Goal: Obtain resource: Obtain resource

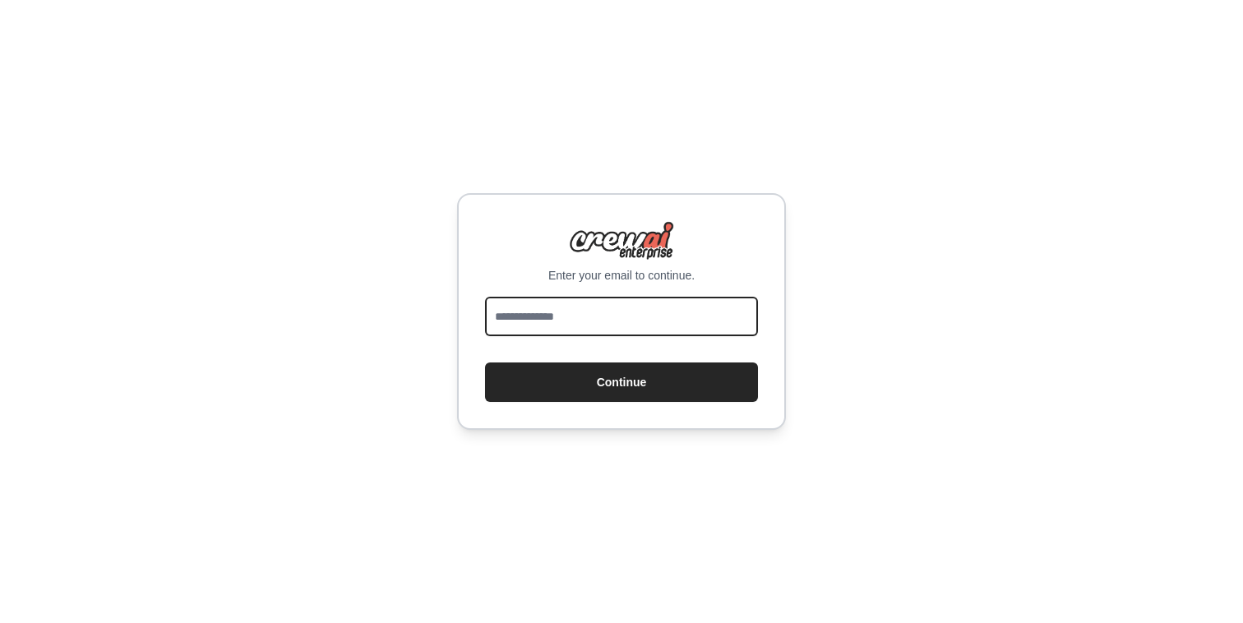
click at [598, 328] on input "email" at bounding box center [621, 316] width 273 height 39
type input "**********"
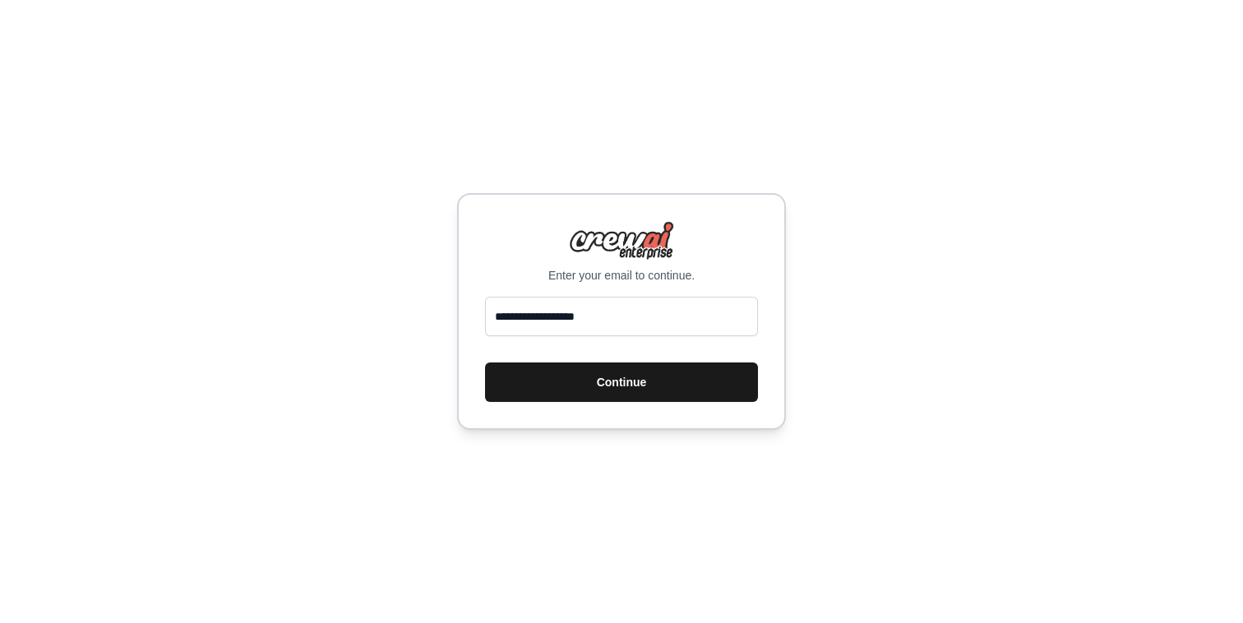
click at [603, 388] on button "Continue" at bounding box center [621, 382] width 273 height 39
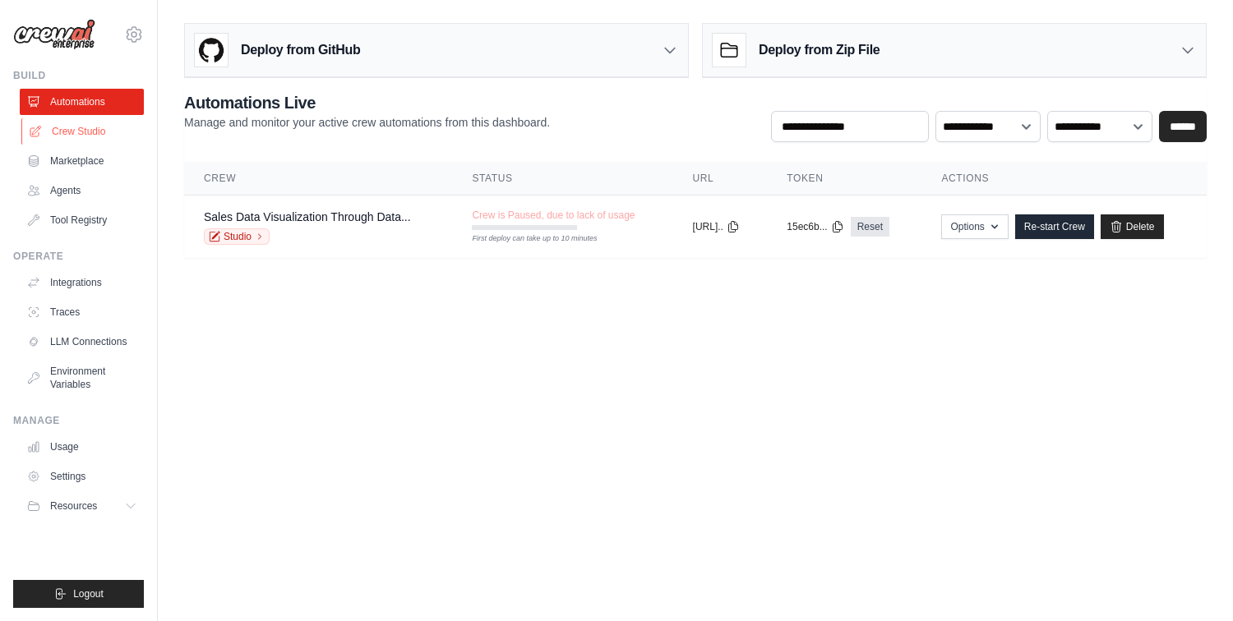
click at [90, 134] on link "Crew Studio" at bounding box center [83, 131] width 124 height 26
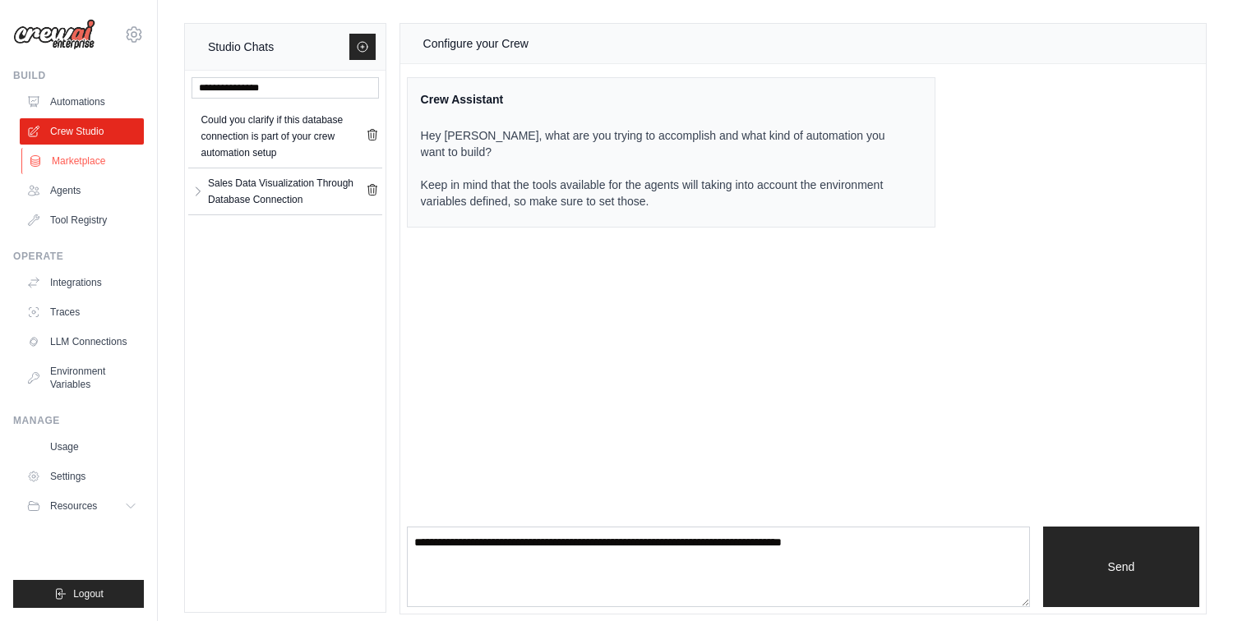
click at [86, 160] on link "Marketplace" at bounding box center [83, 161] width 124 height 26
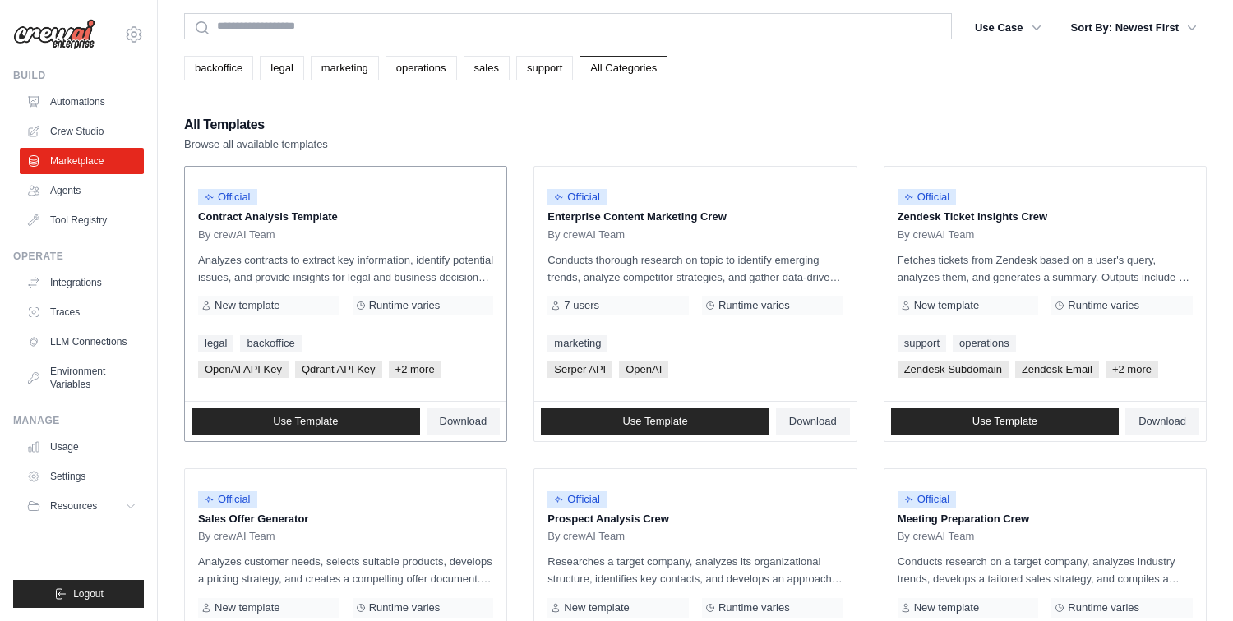
scroll to position [58, 0]
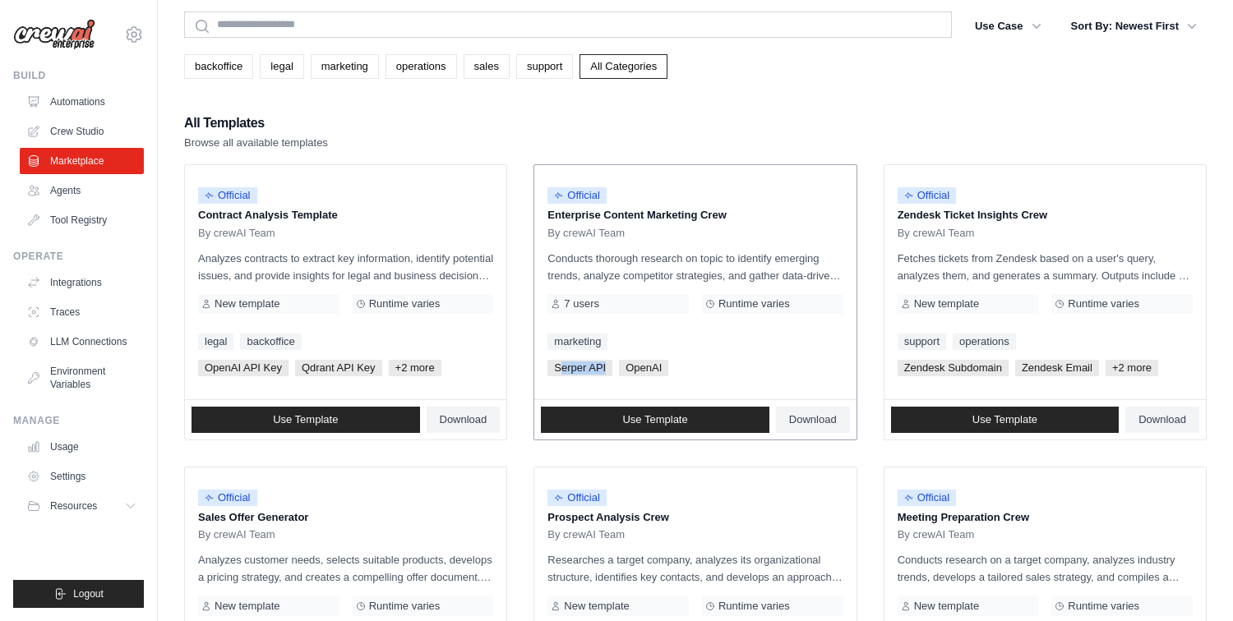
drag, startPoint x: 608, startPoint y: 367, endPoint x: 560, endPoint y: 367, distance: 48.5
click at [560, 367] on span "Serper API" at bounding box center [579, 368] width 65 height 16
click at [658, 367] on span "OpenAI" at bounding box center [643, 368] width 49 height 16
drag, startPoint x: 666, startPoint y: 367, endPoint x: 621, endPoint y: 367, distance: 45.2
click at [620, 367] on span "OpenAI" at bounding box center [643, 368] width 49 height 16
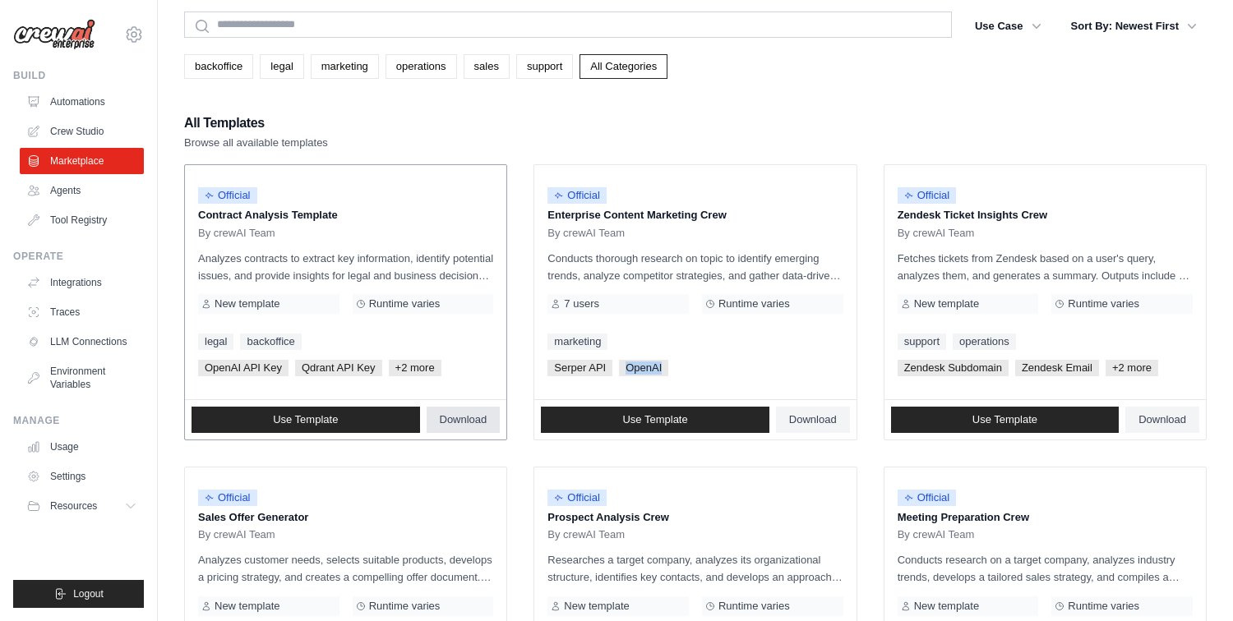
click at [471, 419] on span "Download" at bounding box center [464, 419] width 48 height 13
click at [1037, 62] on div "backoffice legal marketing operations sales support All Categories" at bounding box center [695, 66] width 1023 height 25
click at [401, 268] on p "Analyzes contracts to extract key information, identify potential issues, and p…" at bounding box center [345, 267] width 295 height 35
click at [429, 272] on p "Analyzes contracts to extract key information, identify potential issues, and p…" at bounding box center [345, 267] width 295 height 35
click at [316, 418] on span "Use Template" at bounding box center [305, 419] width 65 height 13
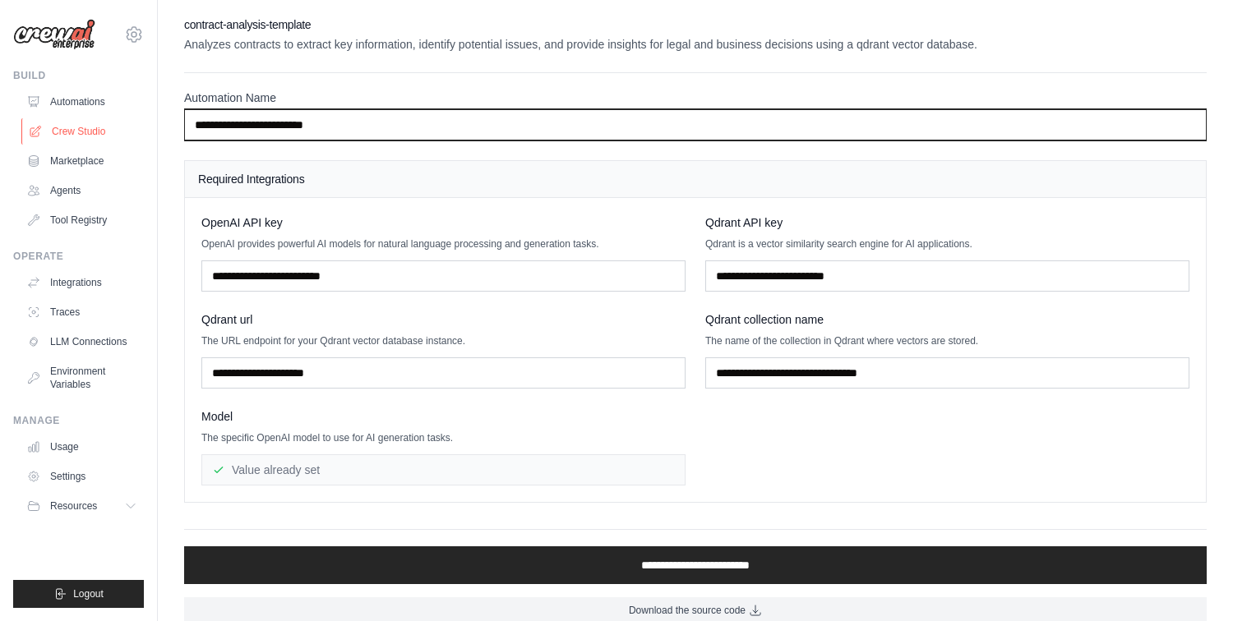
drag, startPoint x: 353, startPoint y: 124, endPoint x: 121, endPoint y: 124, distance: 232.6
click at [121, 124] on div "[EMAIL_ADDRESS][DOMAIN_NAME] Settings Build Automations Crew Studio" at bounding box center [616, 320] width 1233 height 640
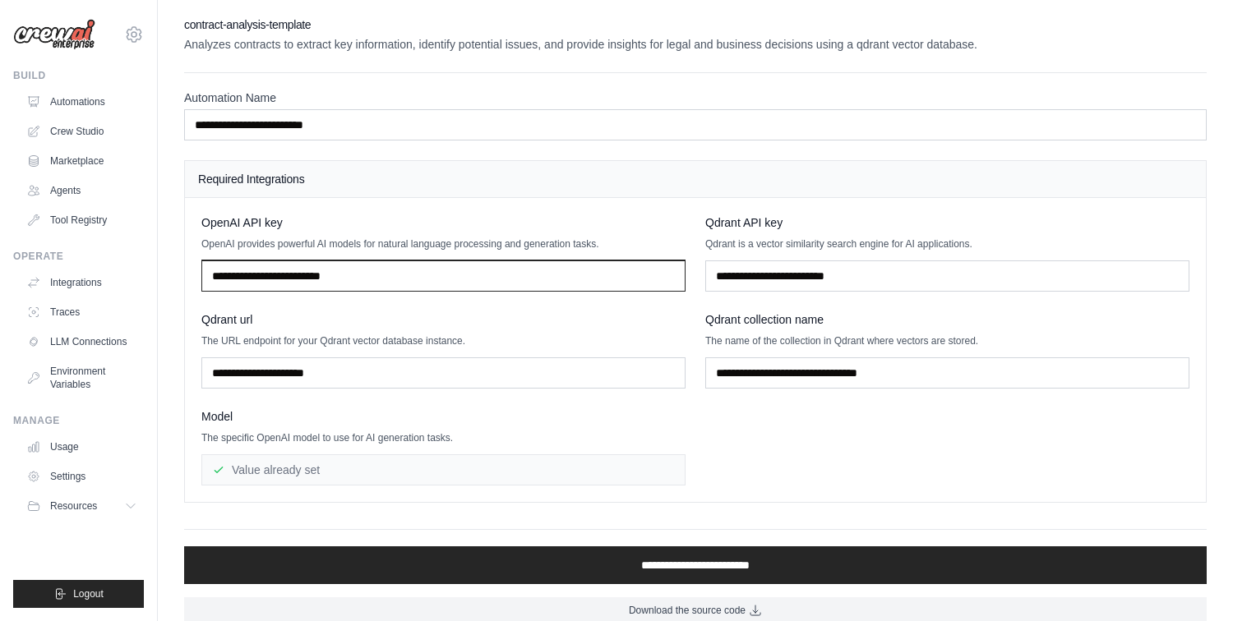
drag, startPoint x: 371, startPoint y: 275, endPoint x: 168, endPoint y: 275, distance: 203.0
click at [167, 275] on div "**********" at bounding box center [695, 319] width 1075 height 607
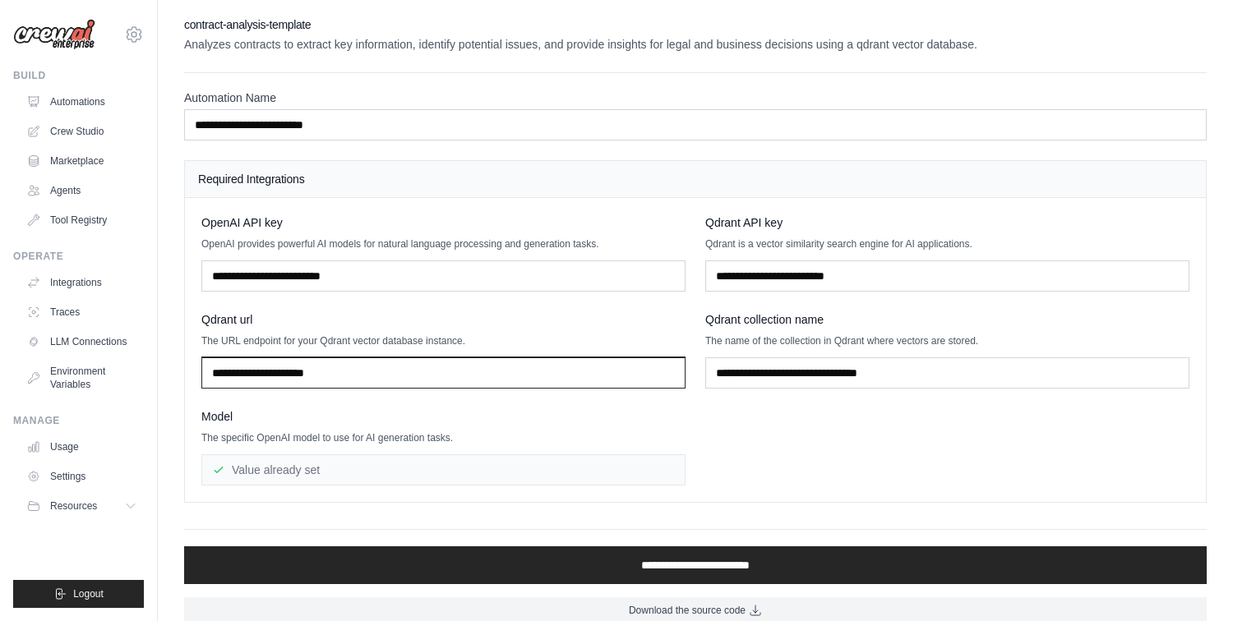
drag, startPoint x: 342, startPoint y: 377, endPoint x: 155, endPoint y: 371, distance: 187.5
click at [155, 372] on div "[EMAIL_ADDRESS][DOMAIN_NAME] Settings Build Automations Crew Studio" at bounding box center [616, 320] width 1233 height 640
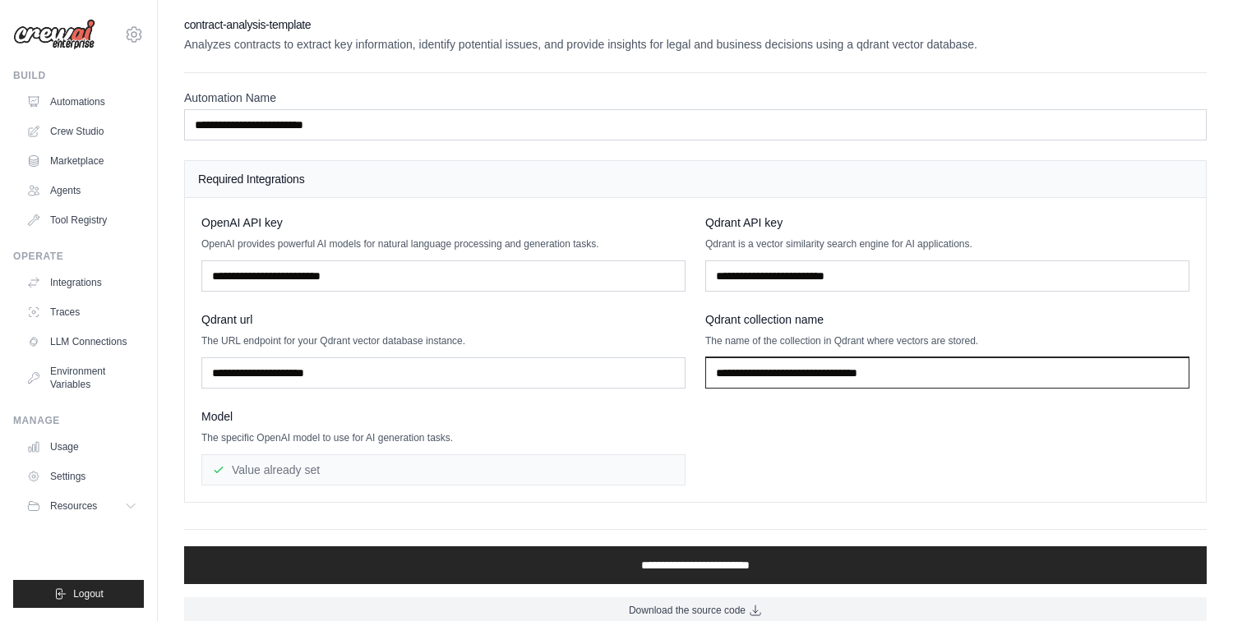
drag, startPoint x: 911, startPoint y: 376, endPoint x: 724, endPoint y: 362, distance: 187.2
click at [723, 362] on input "text" at bounding box center [947, 373] width 484 height 31
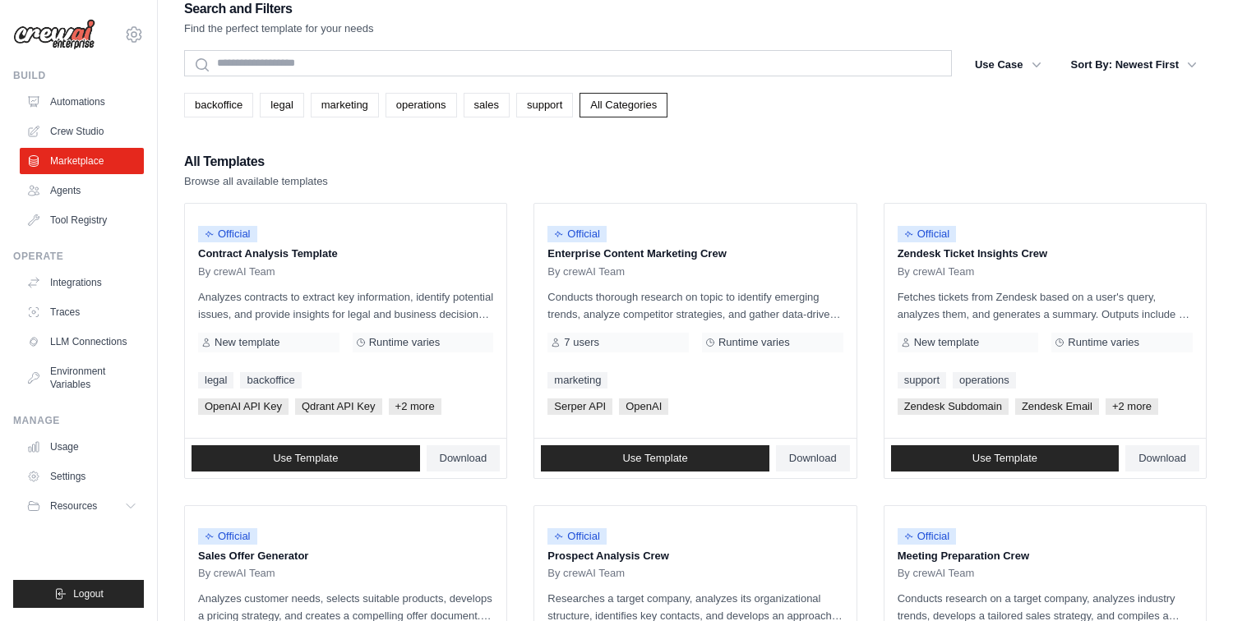
scroll to position [58, 0]
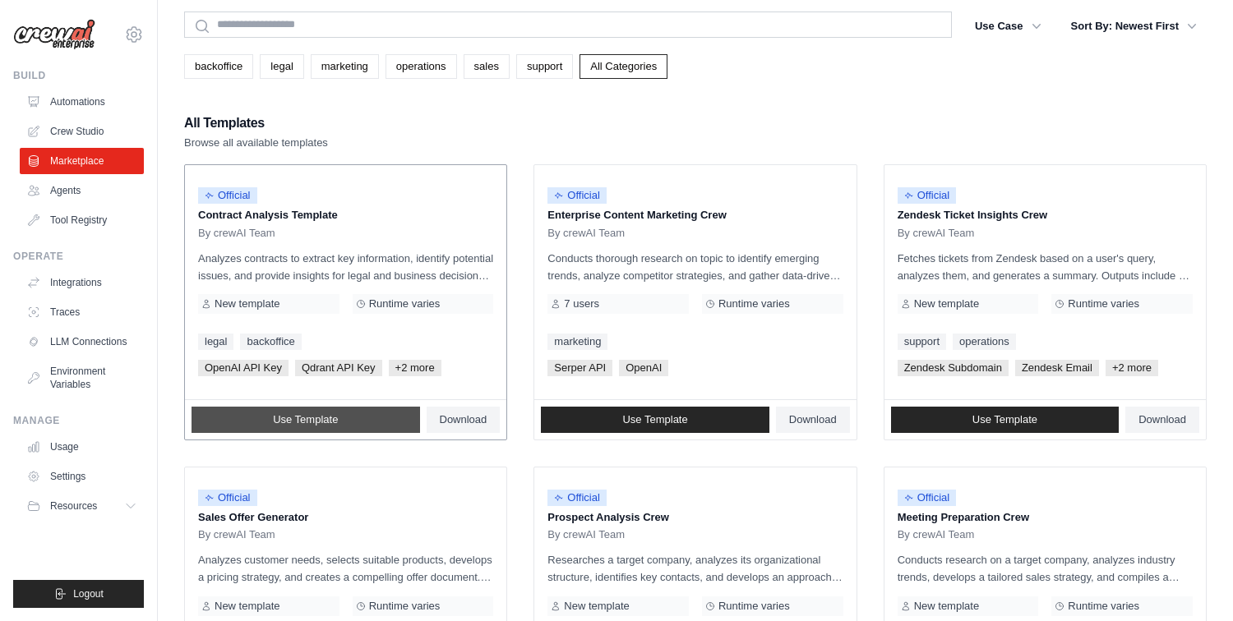
click at [341, 417] on link "Use Template" at bounding box center [306, 420] width 229 height 26
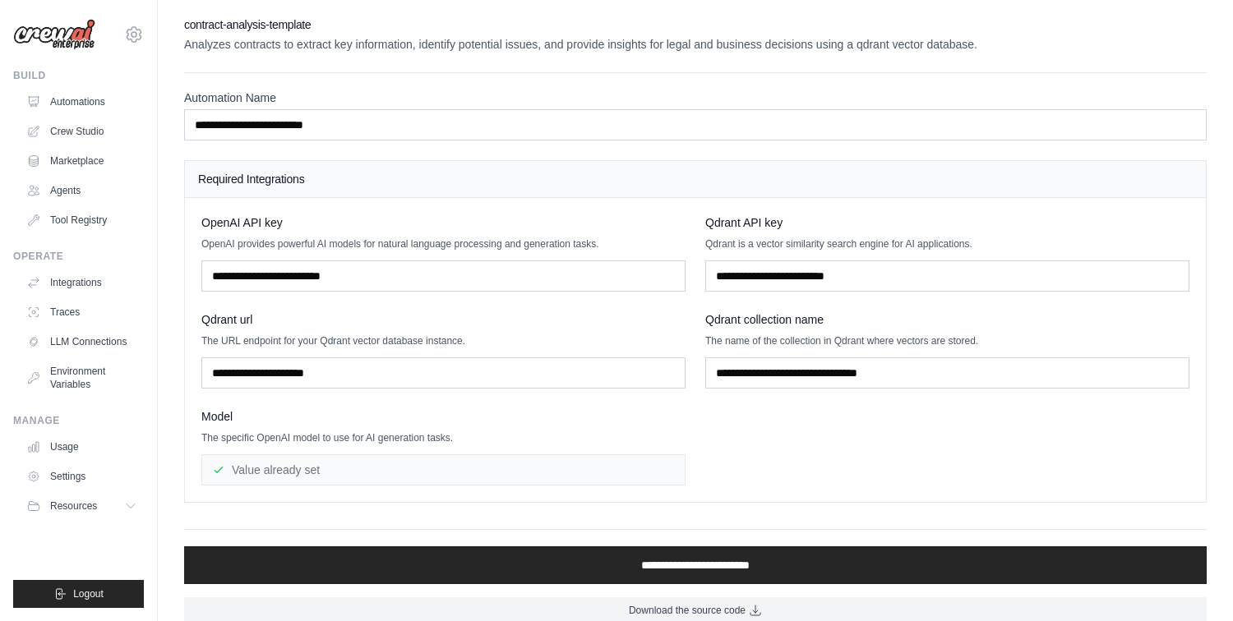
scroll to position [19, 0]
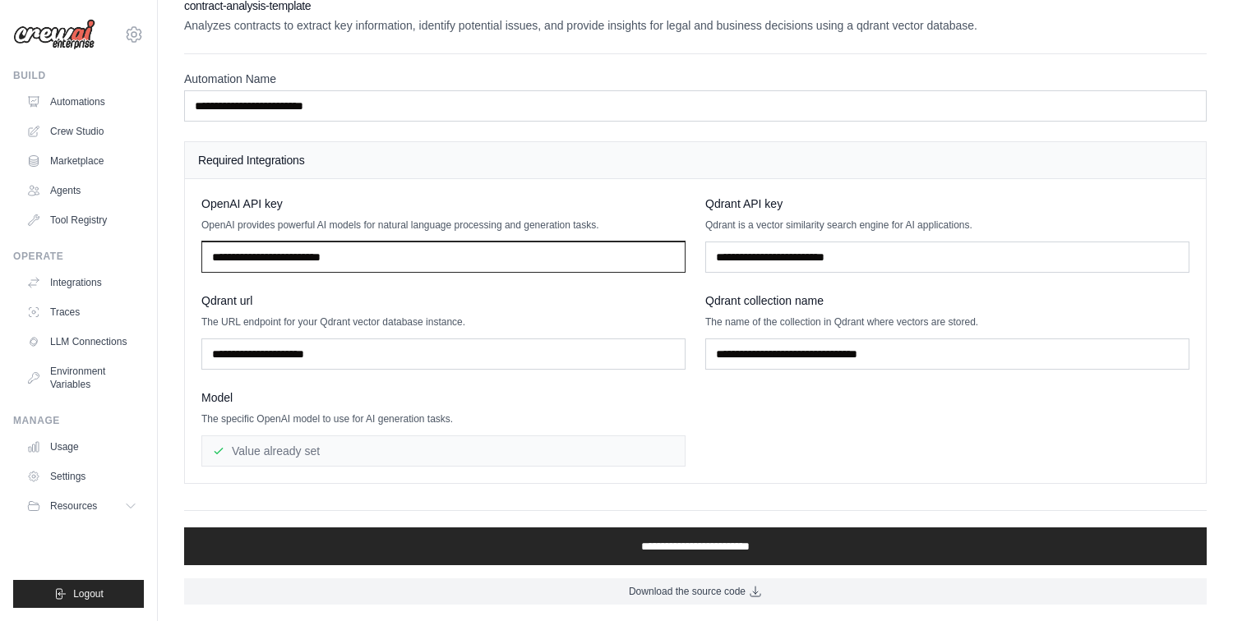
click at [366, 260] on input "text" at bounding box center [443, 257] width 484 height 31
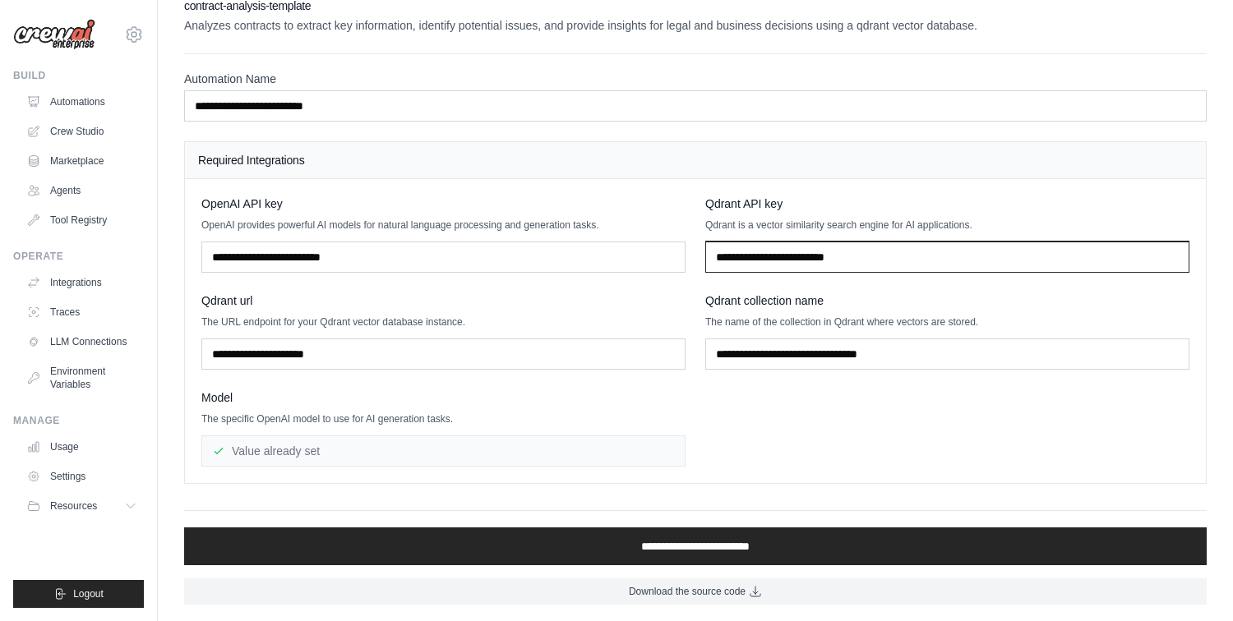
click at [815, 265] on input "text" at bounding box center [947, 257] width 484 height 31
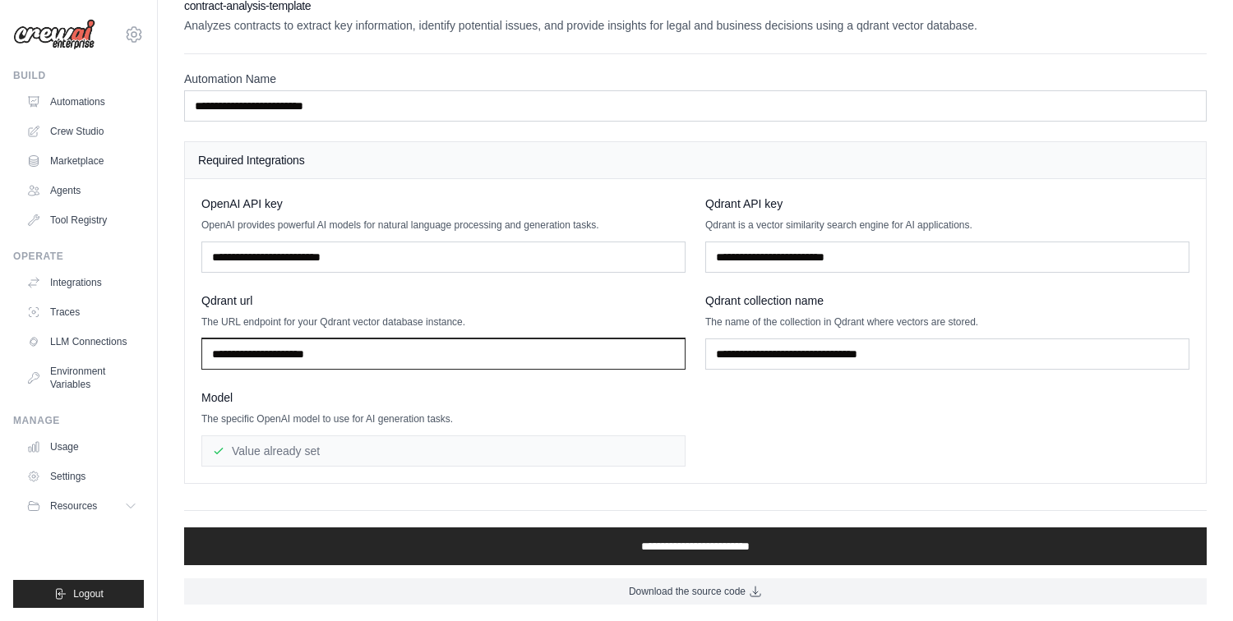
click at [588, 354] on input "text" at bounding box center [443, 354] width 484 height 31
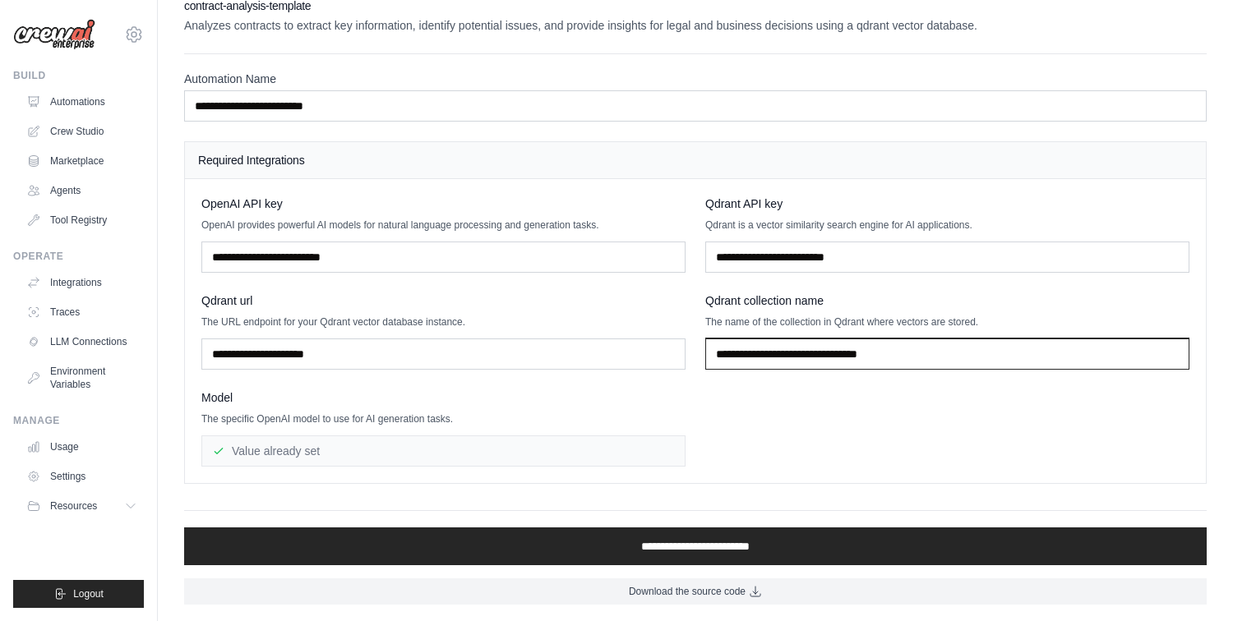
click at [845, 351] on input "text" at bounding box center [947, 354] width 484 height 31
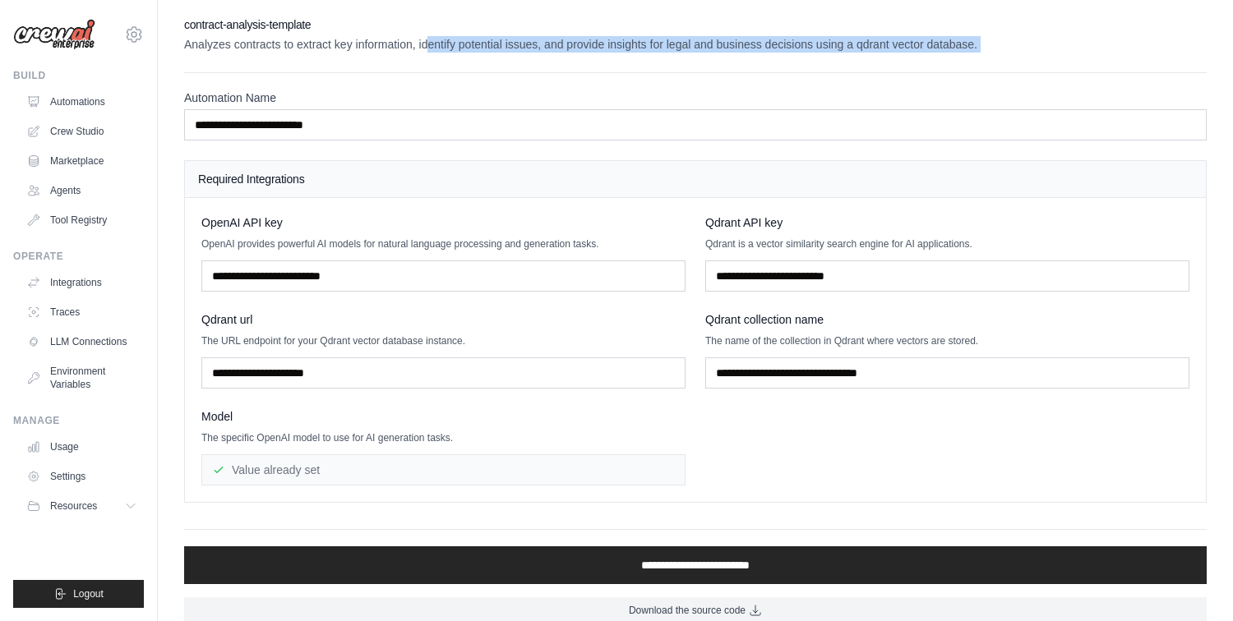
drag, startPoint x: 425, startPoint y: 42, endPoint x: 574, endPoint y: 57, distance: 149.5
click at [574, 57] on div "**********" at bounding box center [695, 319] width 1023 height 607
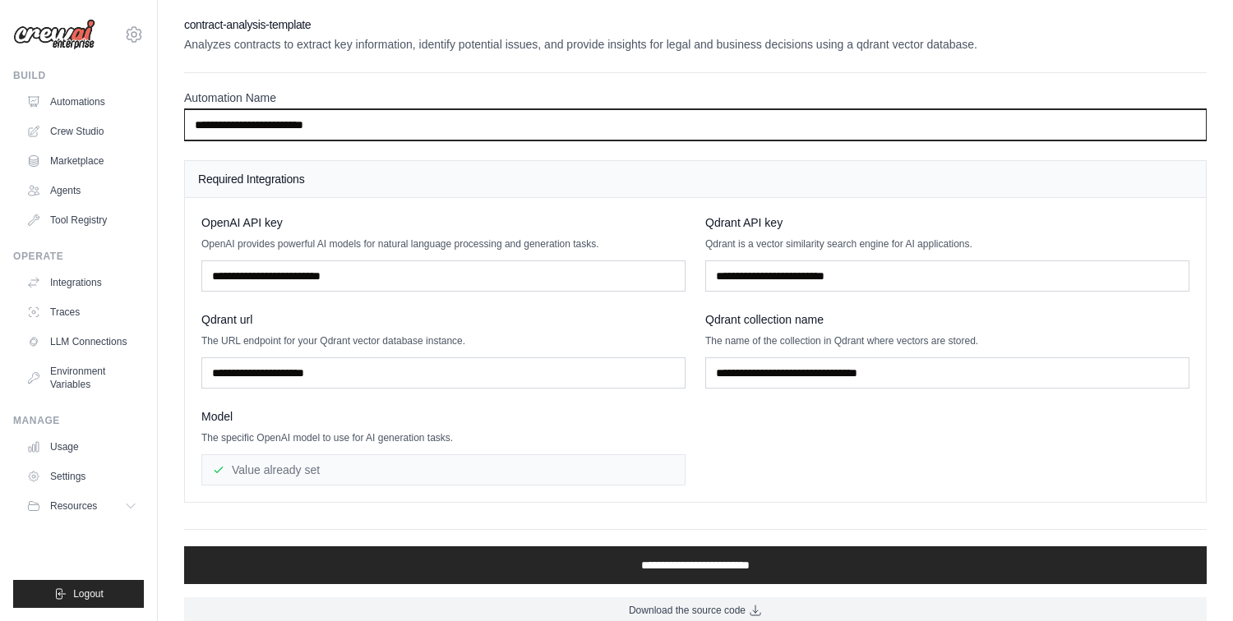
click at [355, 122] on input "**********" at bounding box center [695, 124] width 1023 height 31
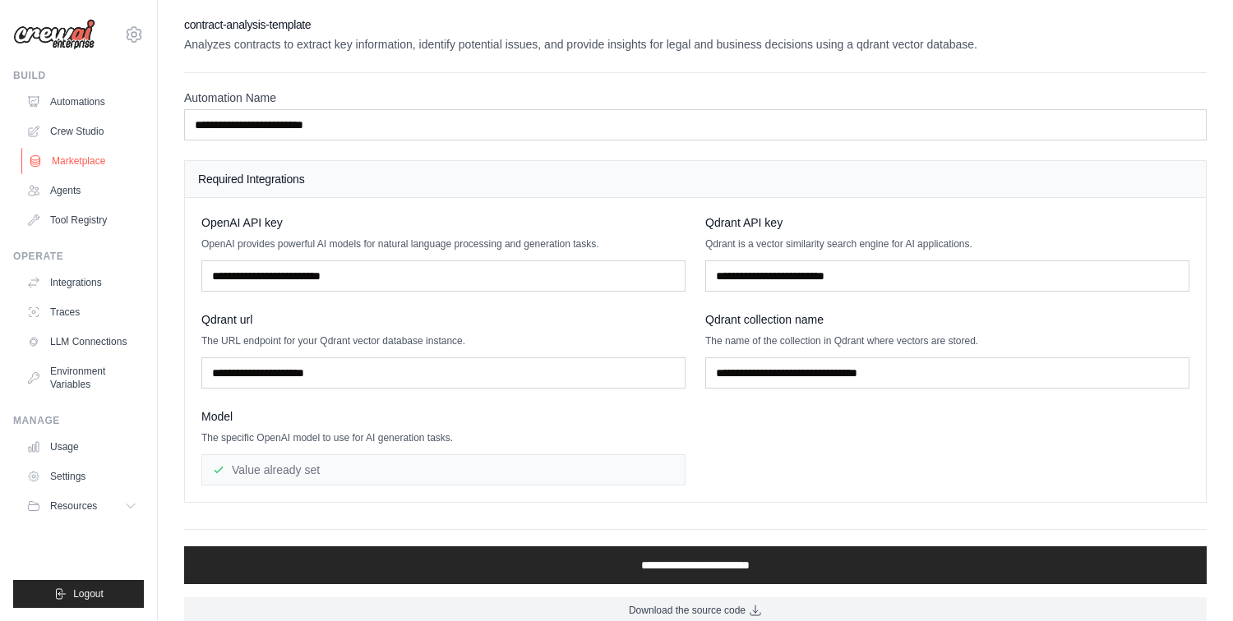
click at [74, 158] on link "Marketplace" at bounding box center [83, 161] width 124 height 26
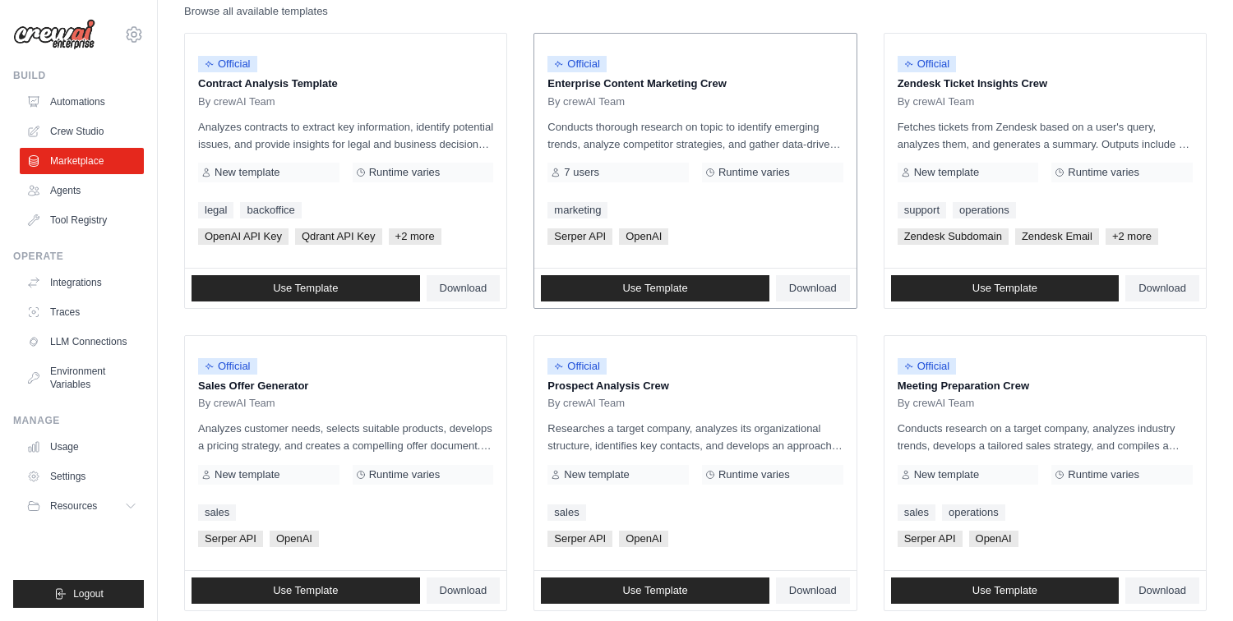
scroll to position [238, 0]
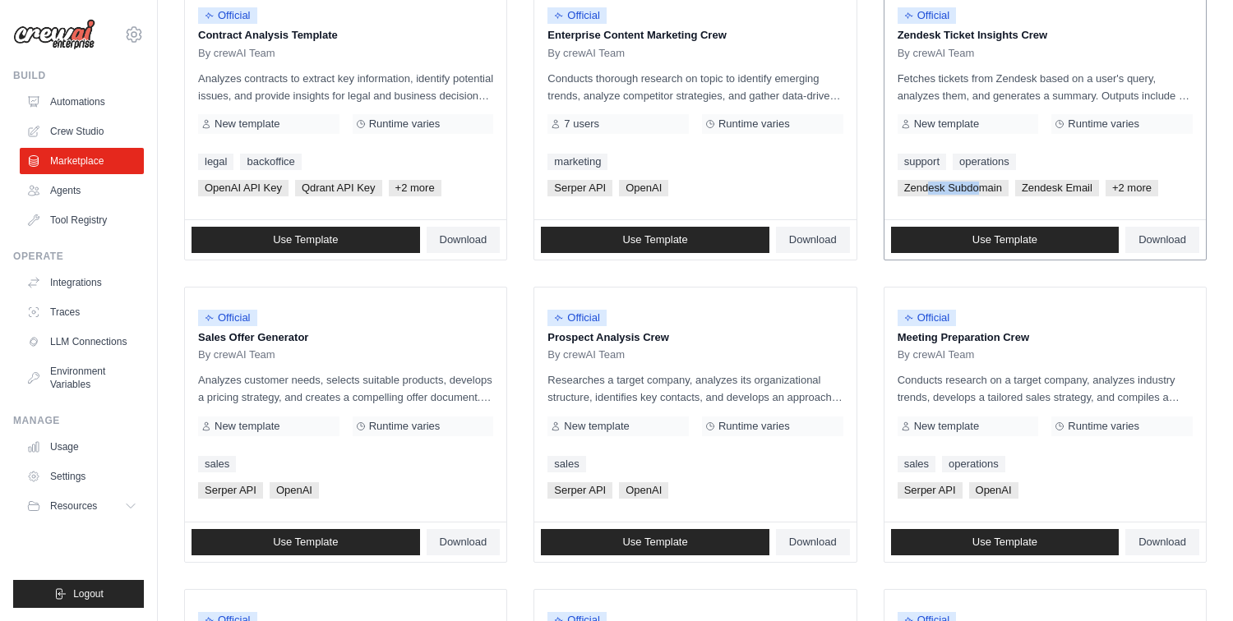
drag, startPoint x: 929, startPoint y: 185, endPoint x: 982, endPoint y: 185, distance: 52.6
click at [982, 185] on span "Zendesk Subdomain" at bounding box center [953, 188] width 111 height 16
drag, startPoint x: 1024, startPoint y: 187, endPoint x: 1060, endPoint y: 187, distance: 36.2
click at [1061, 187] on span "Zendesk Email" at bounding box center [1057, 188] width 84 height 16
click at [1018, 246] on span "Use Template" at bounding box center [1004, 239] width 65 height 13
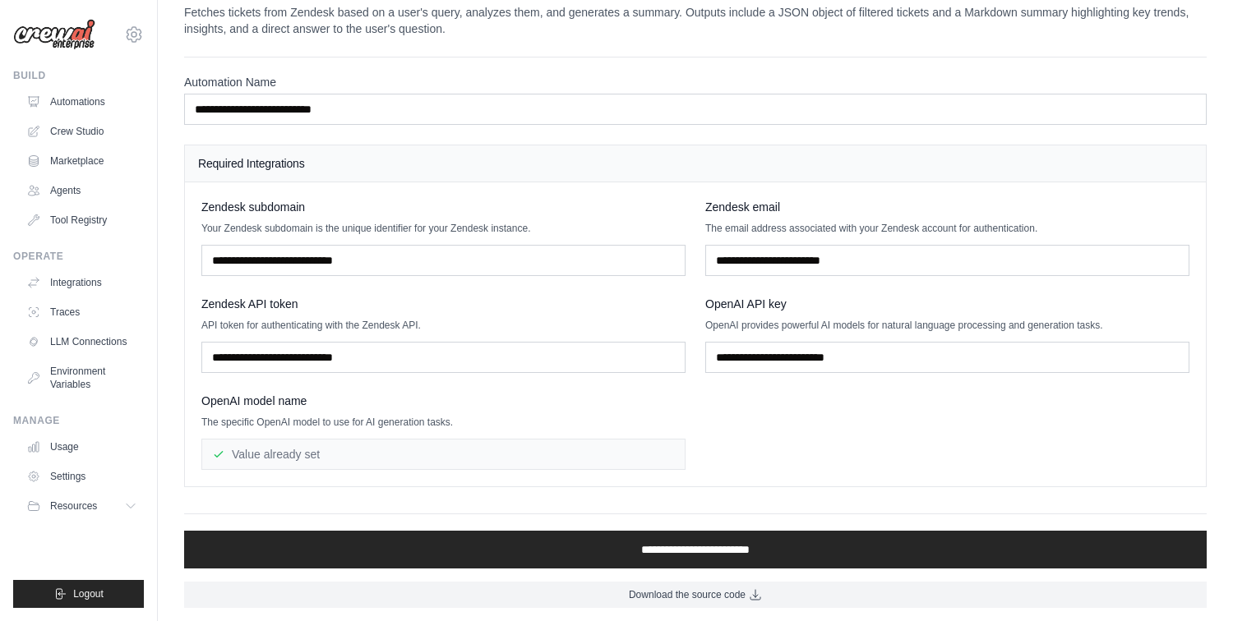
scroll to position [35, 0]
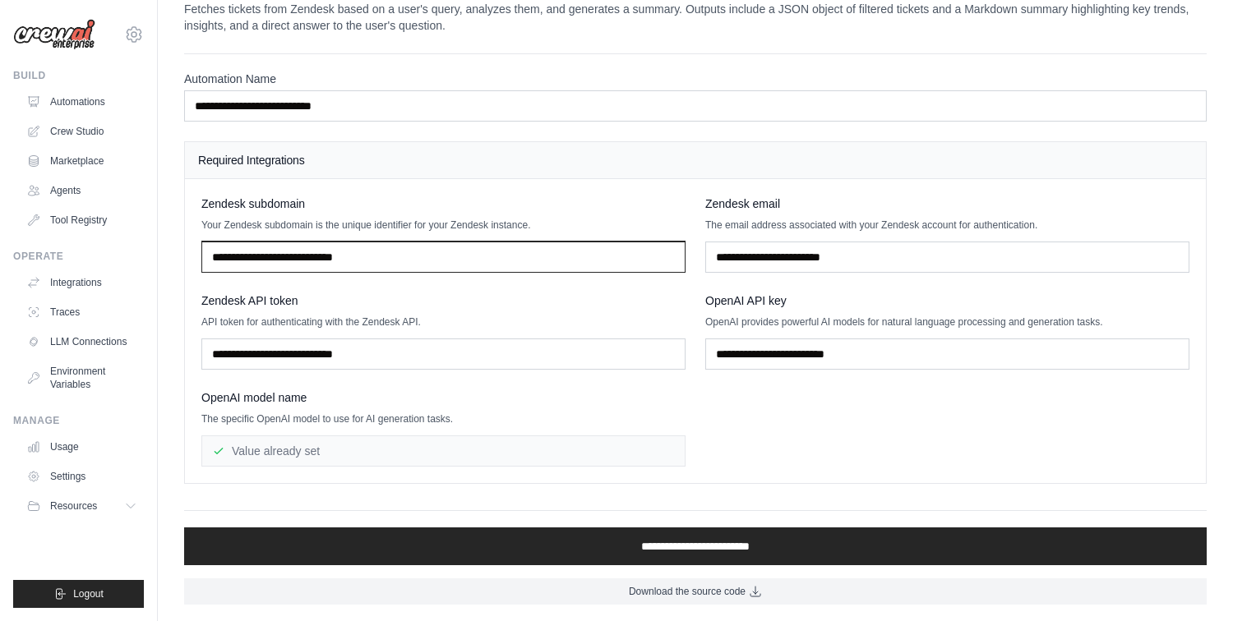
drag, startPoint x: 437, startPoint y: 259, endPoint x: 389, endPoint y: 258, distance: 48.5
click at [390, 258] on input "text" at bounding box center [443, 257] width 484 height 31
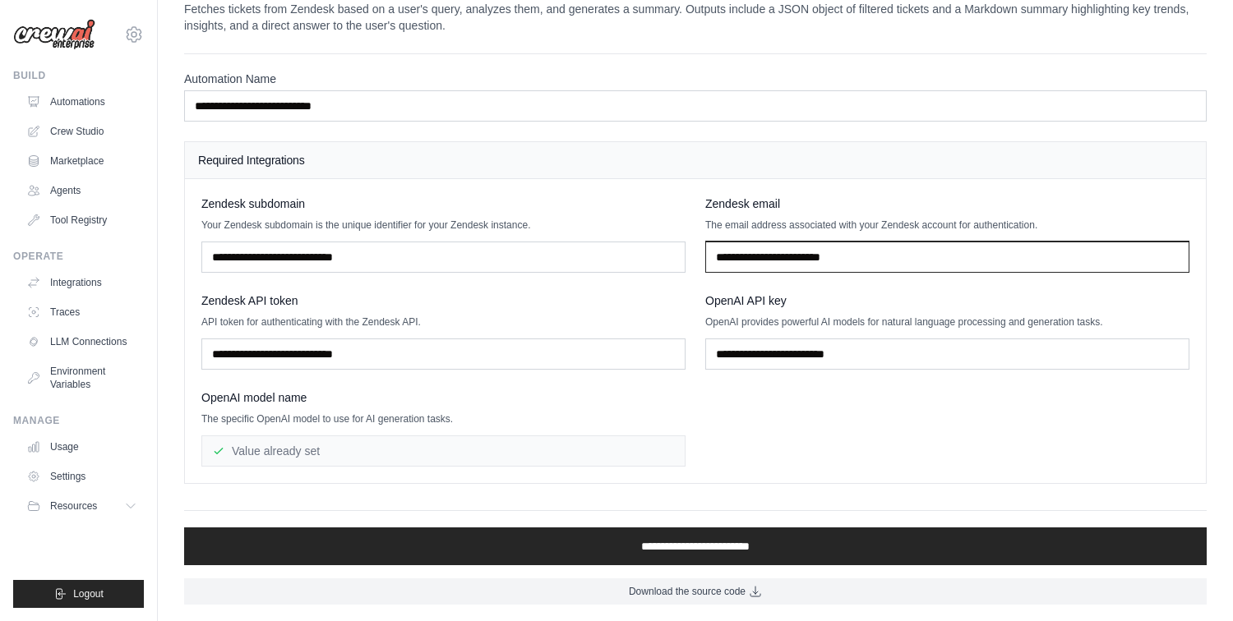
click at [793, 255] on input "text" at bounding box center [947, 257] width 484 height 31
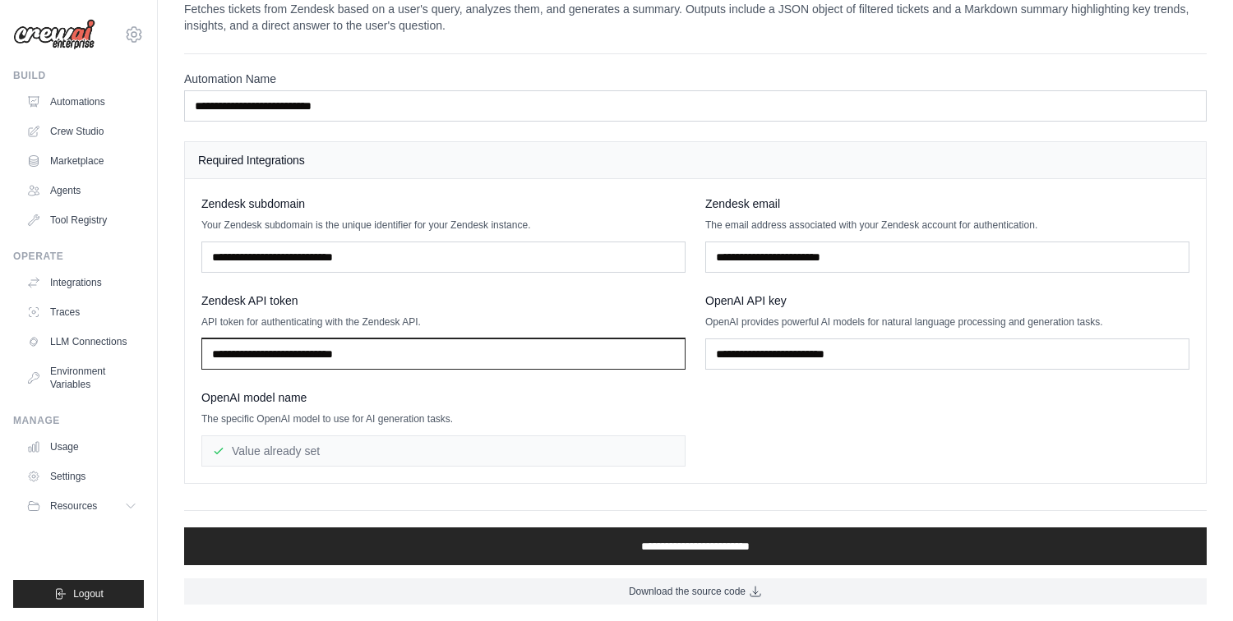
click at [455, 369] on input "text" at bounding box center [443, 354] width 484 height 31
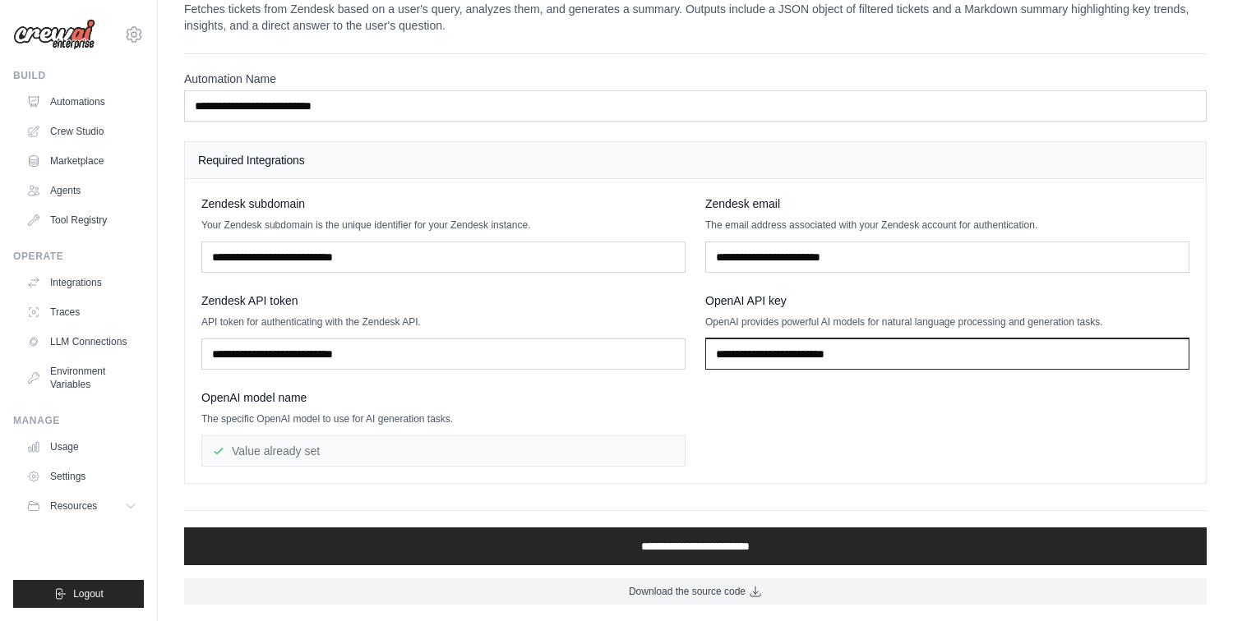
click at [720, 353] on input "text" at bounding box center [947, 354] width 484 height 31
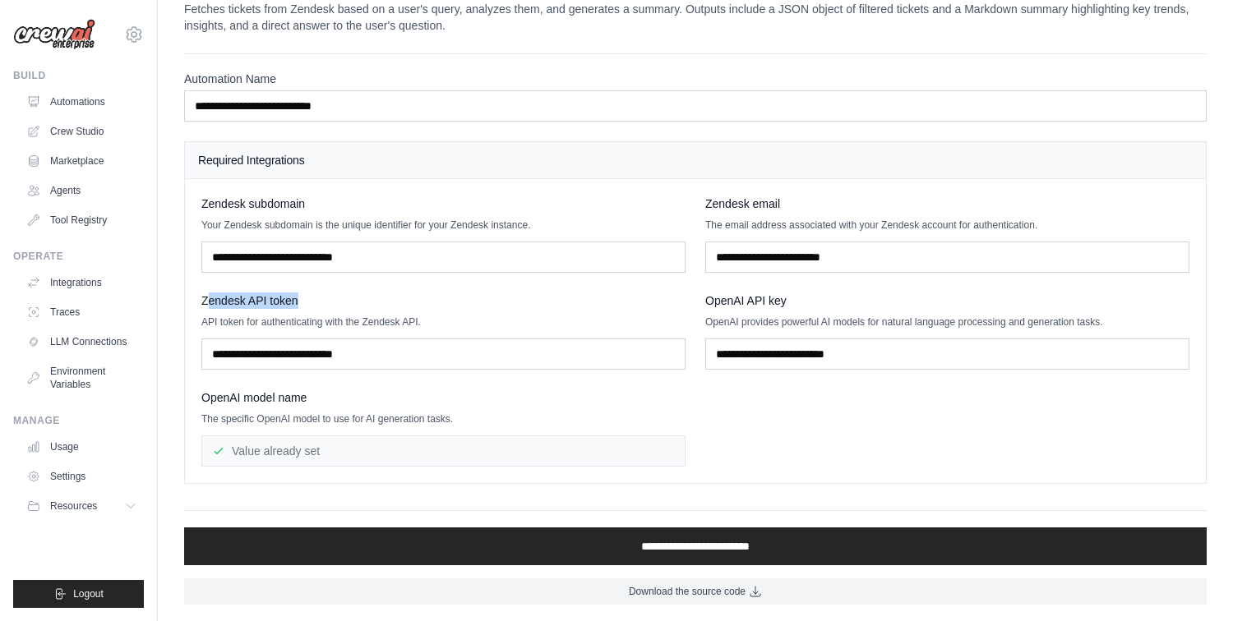
drag, startPoint x: 314, startPoint y: 298, endPoint x: 206, endPoint y: 296, distance: 108.5
click at [206, 296] on div "Zendesk API token" at bounding box center [443, 301] width 484 height 16
drag, startPoint x: 789, startPoint y: 302, endPoint x: 743, endPoint y: 302, distance: 46.0
click at [743, 302] on div "OpenAI API key" at bounding box center [947, 301] width 484 height 16
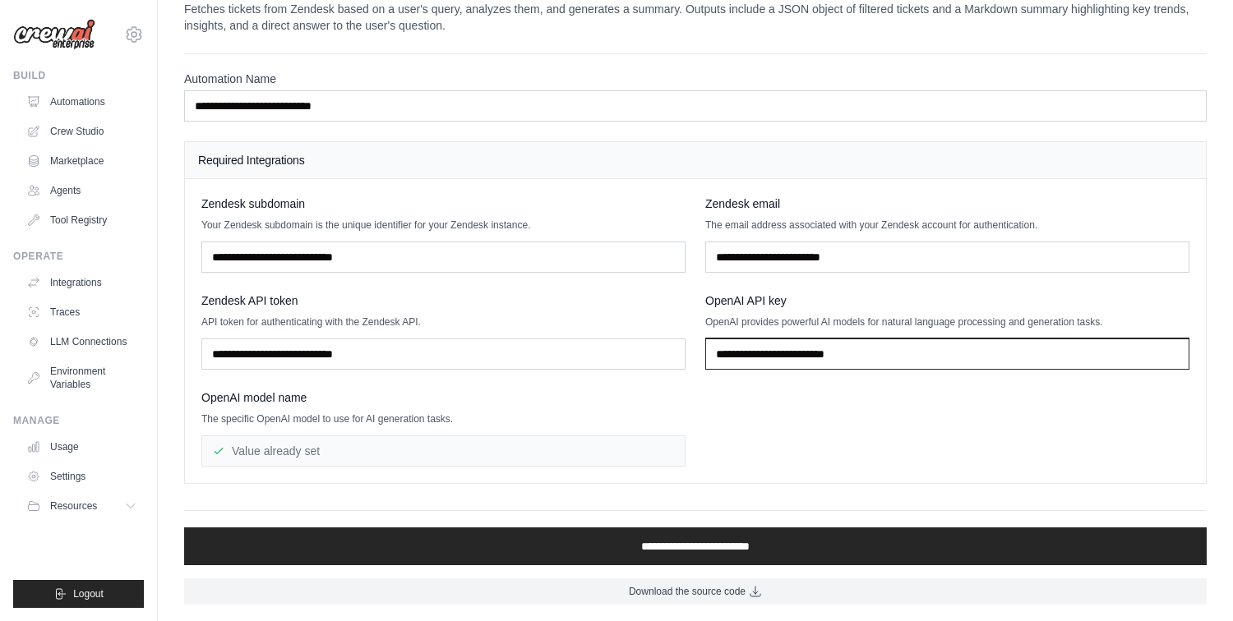
drag, startPoint x: 881, startPoint y: 355, endPoint x: 681, endPoint y: 351, distance: 200.6
click at [680, 351] on div "Zendesk subdomain Your Zendesk subdomain is the unique identifier for your Zend…" at bounding box center [695, 331] width 988 height 271
click at [724, 355] on input "text" at bounding box center [947, 354] width 484 height 31
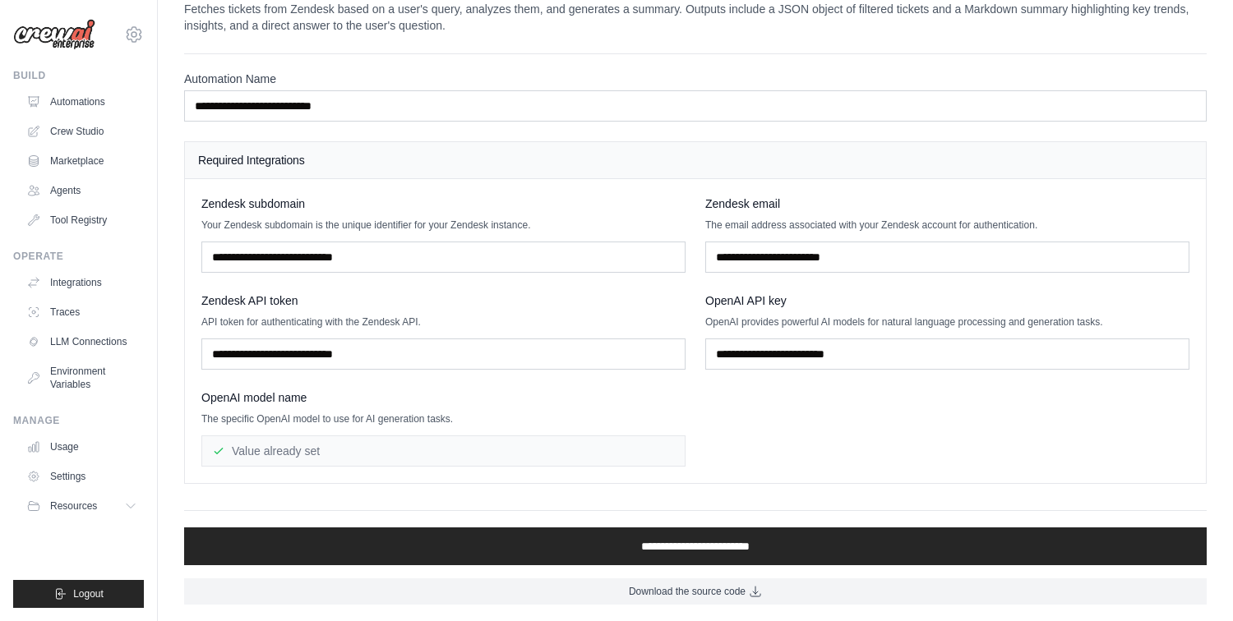
click at [490, 395] on div "OpenAI model name" at bounding box center [443, 398] width 484 height 16
